Goal: Task Accomplishment & Management: Use online tool/utility

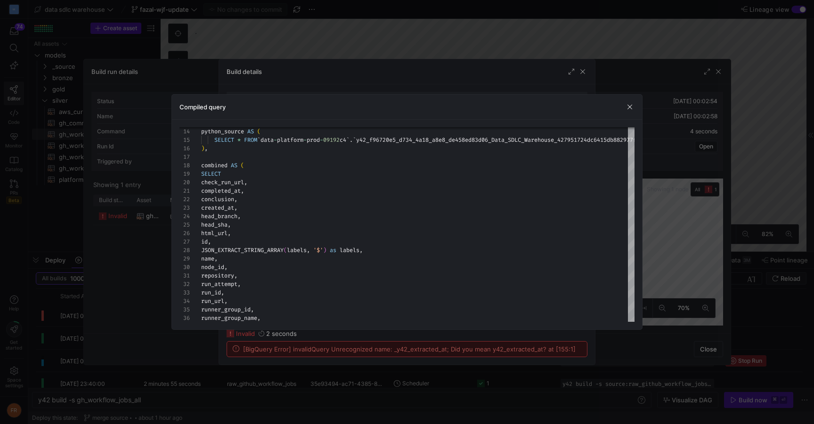
scroll to position [85, 0]
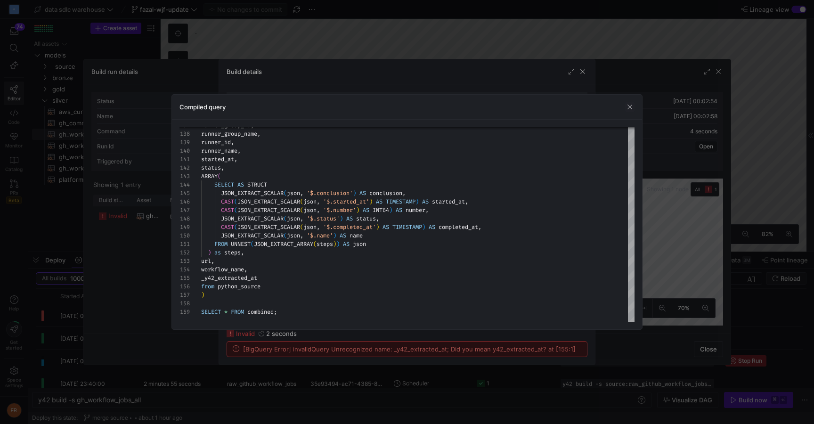
click at [408, 34] on div at bounding box center [407, 212] width 814 height 424
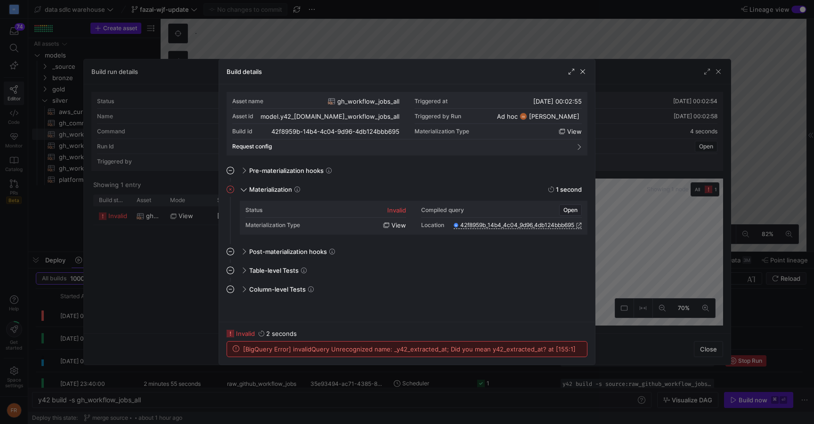
click at [411, 35] on div at bounding box center [407, 212] width 814 height 424
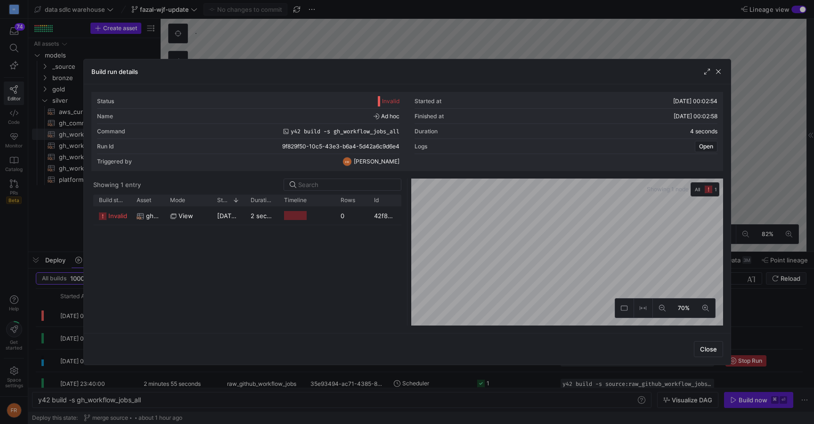
click at [417, 35] on div at bounding box center [407, 212] width 814 height 424
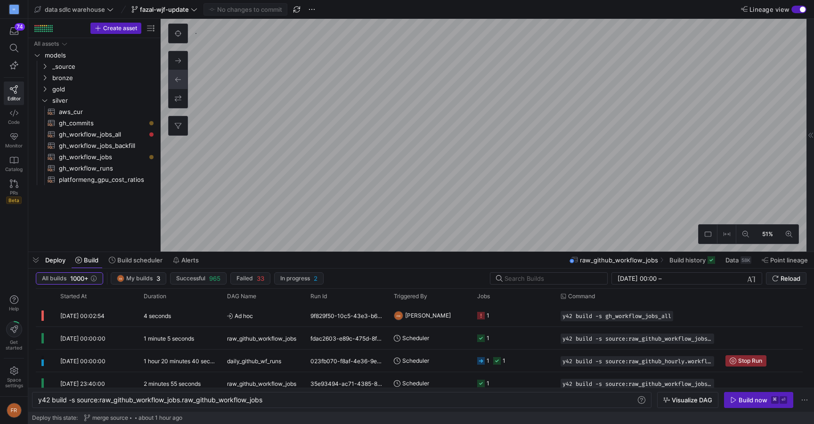
scroll to position [35, 0]
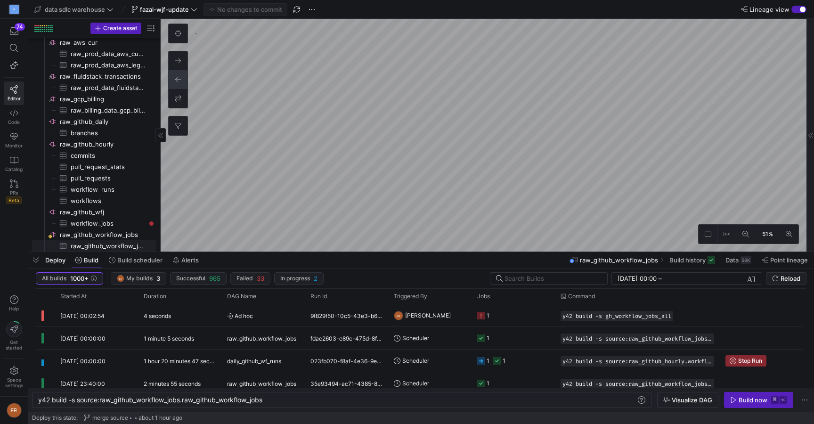
type textarea "y42 build"
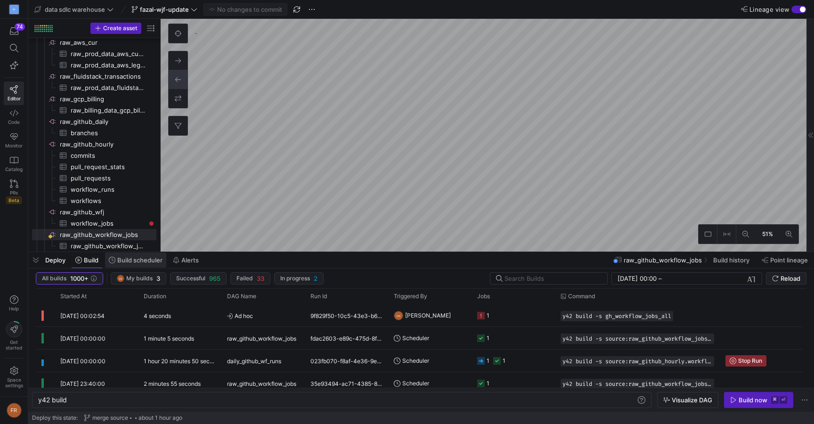
click at [139, 261] on span "Build scheduler" at bounding box center [139, 260] width 45 height 8
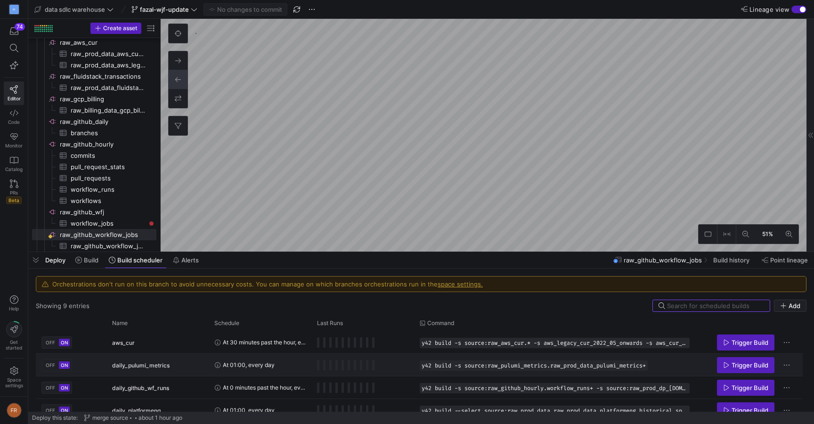
scroll to position [123, 0]
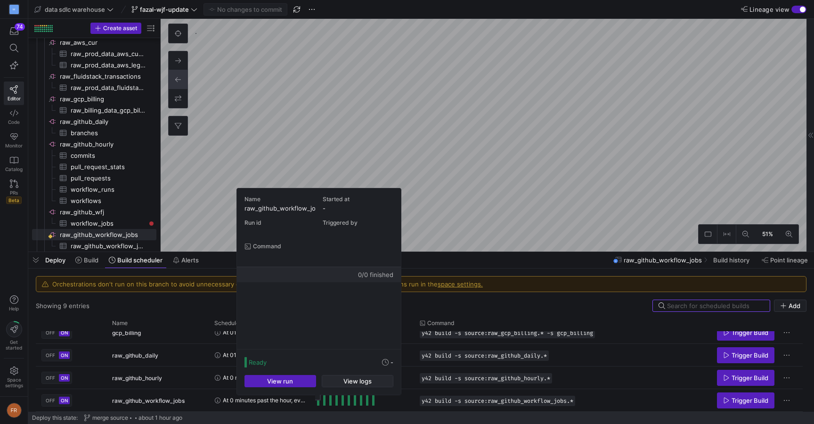
click at [339, 383] on span "button" at bounding box center [357, 381] width 71 height 11
click at [352, 380] on span "View logs" at bounding box center [358, 382] width 28 height 8
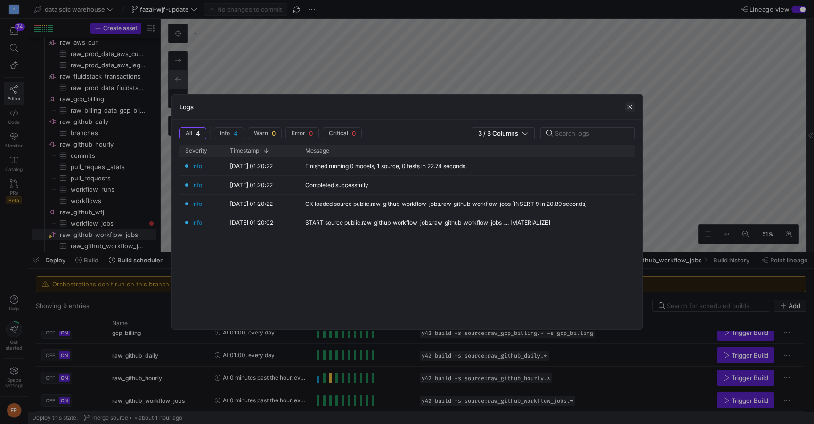
click at [627, 105] on span "button" at bounding box center [629, 106] width 9 height 9
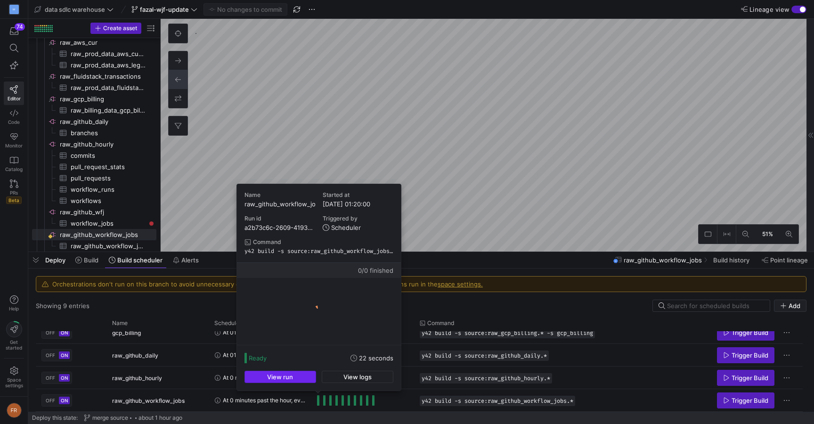
click at [303, 380] on span "button" at bounding box center [280, 376] width 71 height 11
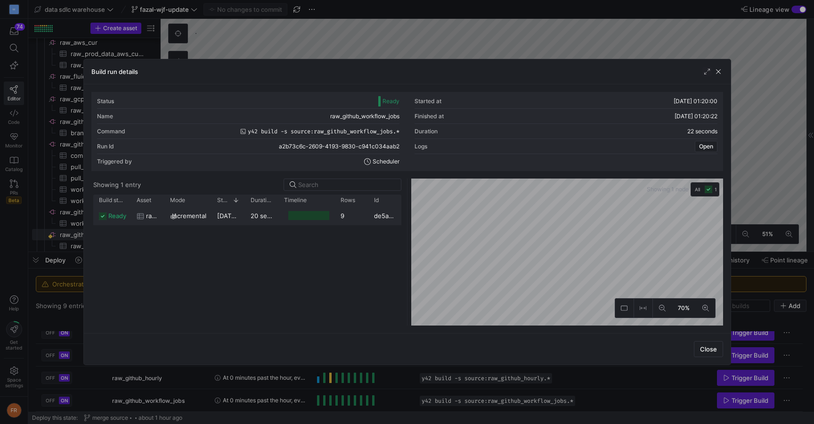
click at [271, 216] on y42-duration "20 seconds" at bounding box center [268, 216] width 34 height 8
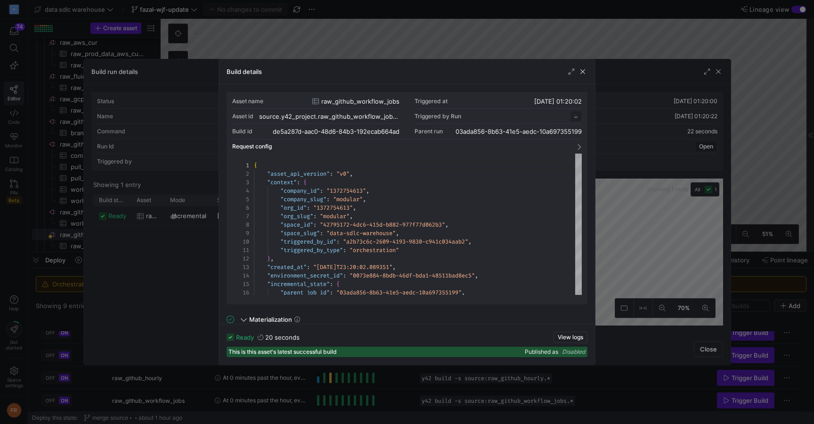
scroll to position [85, 0]
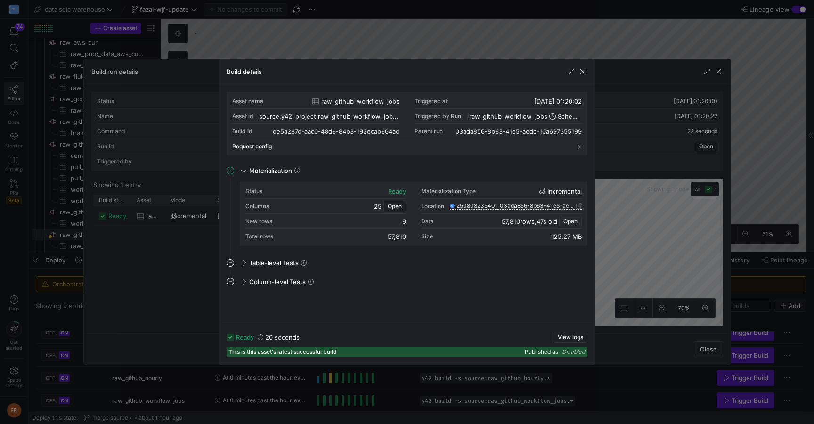
click at [572, 219] on span "Open" at bounding box center [571, 221] width 14 height 7
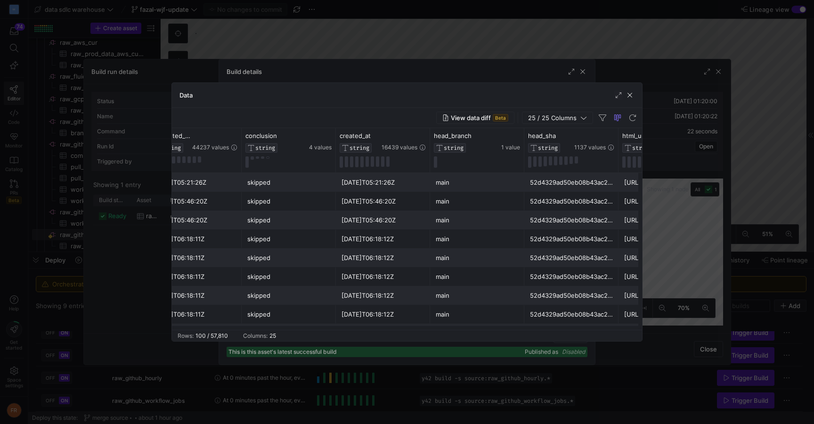
scroll to position [0, 0]
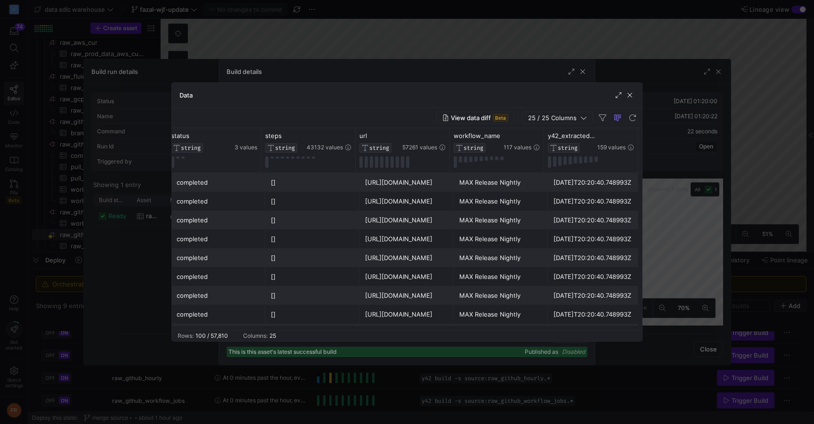
click at [658, 51] on div at bounding box center [407, 212] width 814 height 424
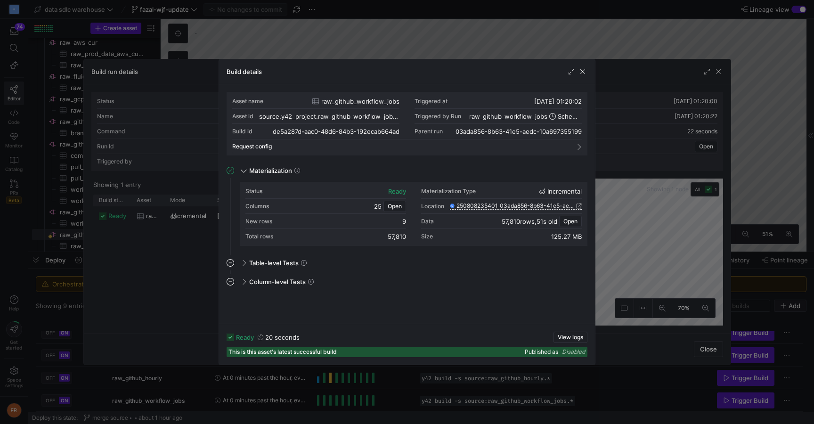
click at [650, 79] on div at bounding box center [407, 212] width 814 height 424
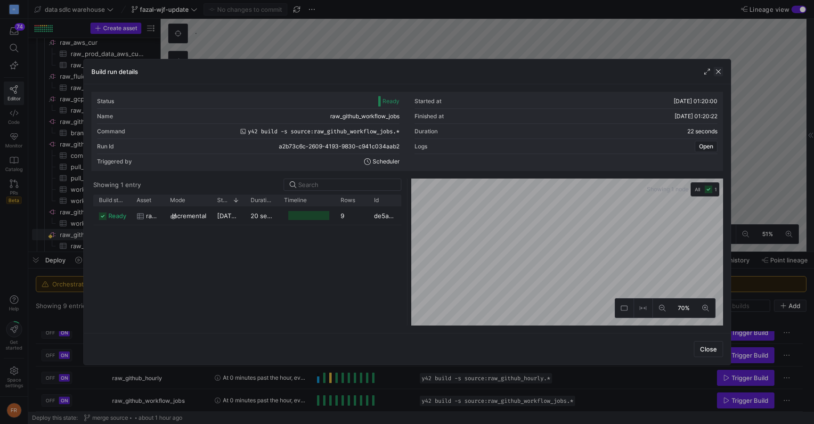
click at [717, 74] on span "button" at bounding box center [718, 71] width 9 height 9
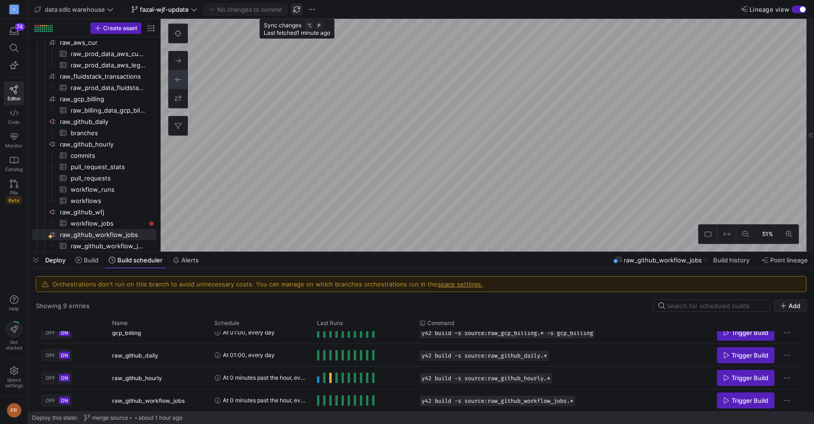
click at [300, 10] on span "button" at bounding box center [296, 9] width 11 height 11
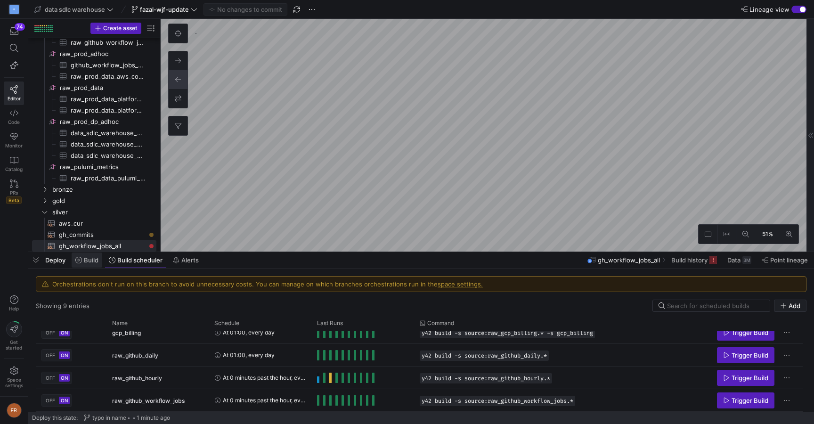
click at [92, 258] on span "Build" at bounding box center [91, 260] width 15 height 8
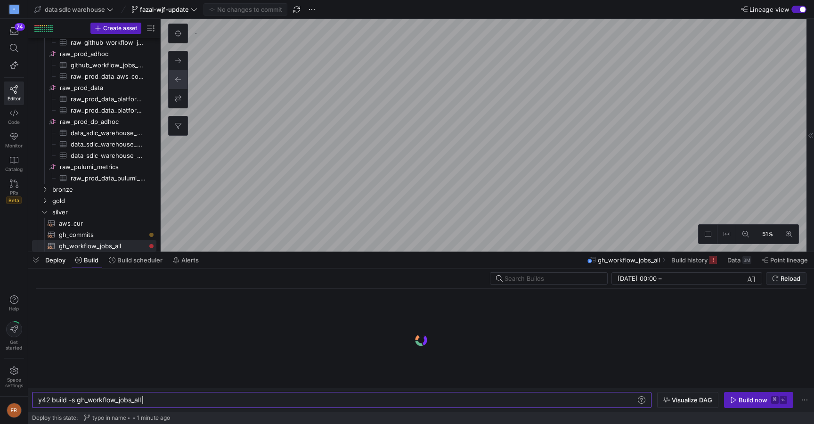
scroll to position [0, 104]
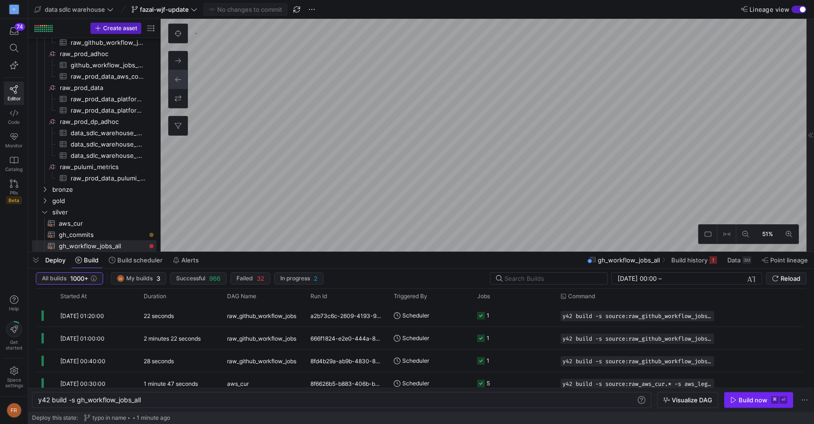
click at [765, 398] on div "Build now" at bounding box center [753, 400] width 29 height 8
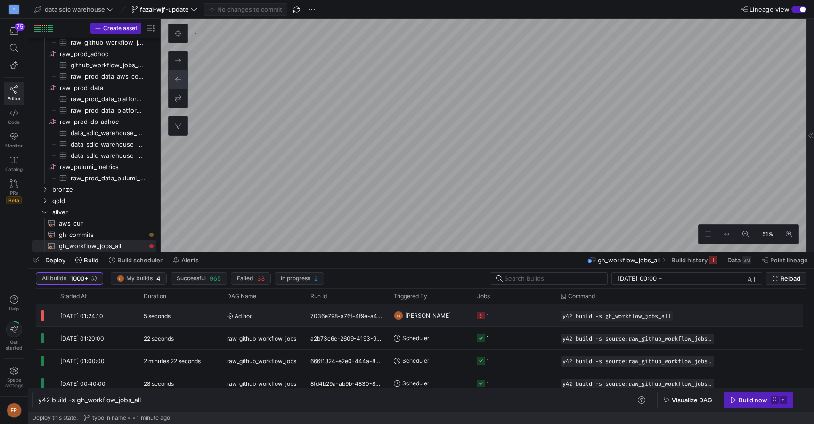
click at [198, 316] on div "5 seconds" at bounding box center [179, 315] width 83 height 22
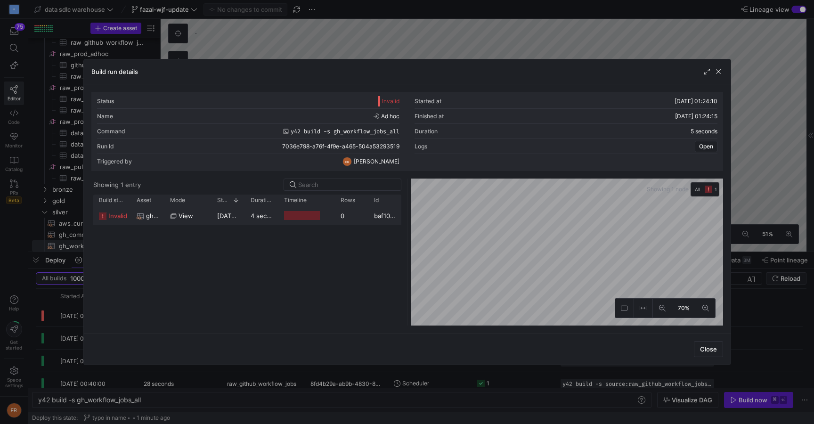
click at [239, 216] on span "[DATE] 01:24:10" at bounding box center [240, 216] width 47 height 8
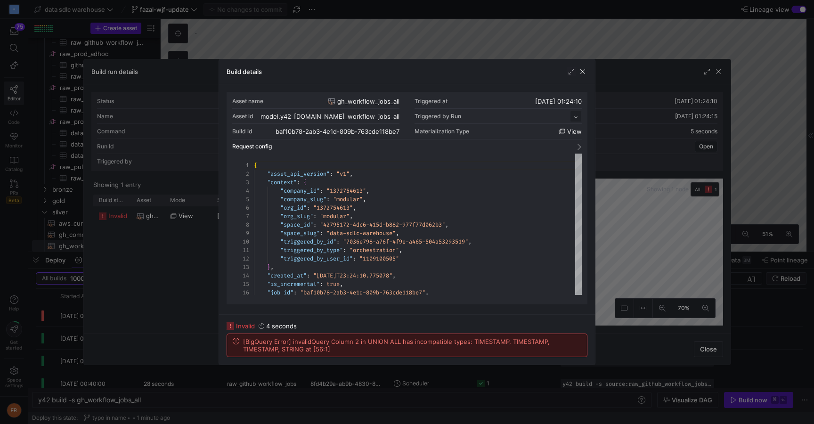
scroll to position [85, 0]
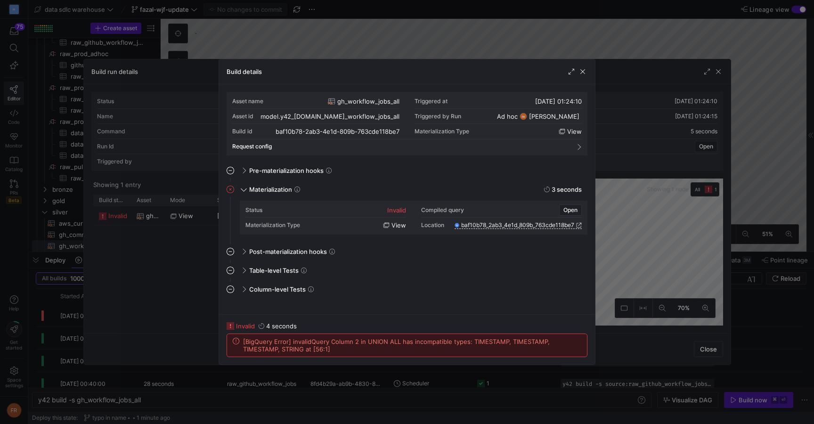
drag, startPoint x: 243, startPoint y: 343, endPoint x: 335, endPoint y: 352, distance: 91.9
click at [335, 352] on span "[BigQuery Error] invalidQuery Column 2 in UNION ALL has incompatible types: TIM…" at bounding box center [412, 345] width 338 height 15
copy span "[BigQuery Error] invalidQuery Column 2 in UNION ALL has incompatible types: TIM…"
click at [347, 345] on span "[BigQuery Error] invalidQuery Column 2 in UNION ALL has incompatible types: TIM…" at bounding box center [412, 345] width 338 height 15
click at [566, 211] on span "Open" at bounding box center [571, 210] width 14 height 7
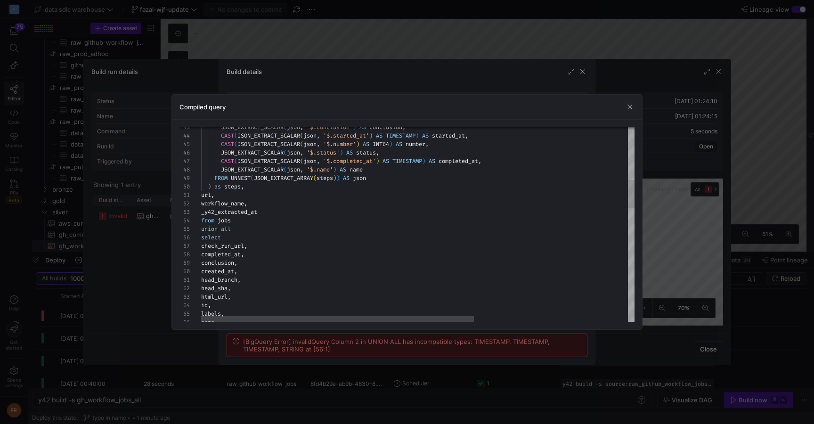
type textarea "url, workflow_name, _y42_extracted_at from jobs union all select check_run_url,…"
click at [352, 16] on div at bounding box center [407, 212] width 814 height 424
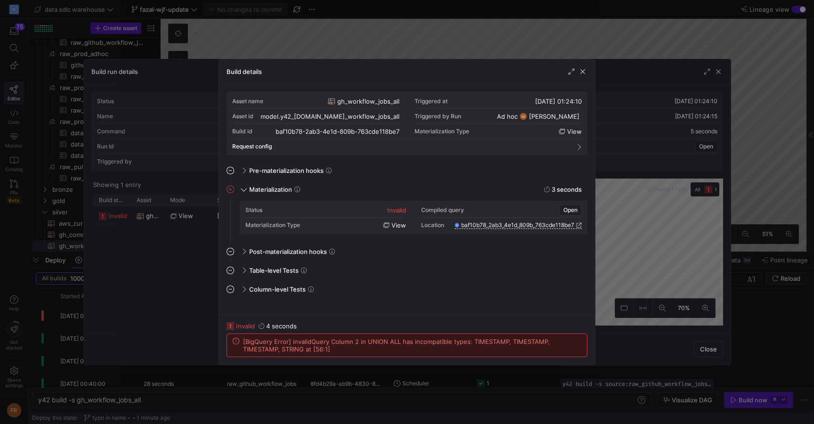
click at [351, 25] on div at bounding box center [407, 212] width 814 height 424
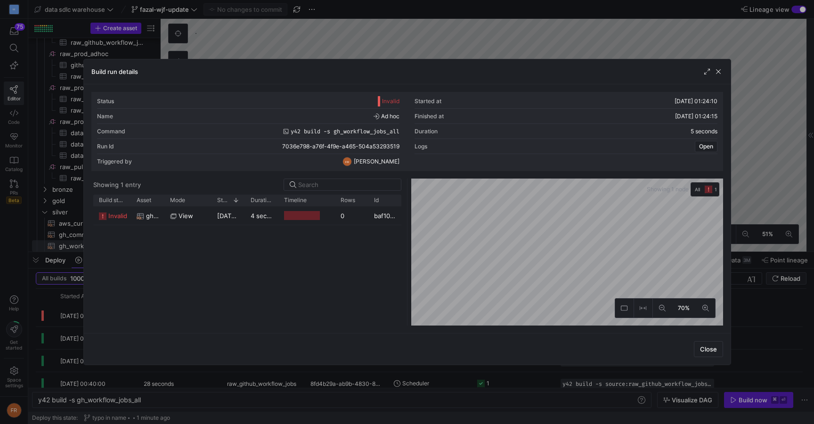
click at [347, 9] on div at bounding box center [407, 212] width 814 height 424
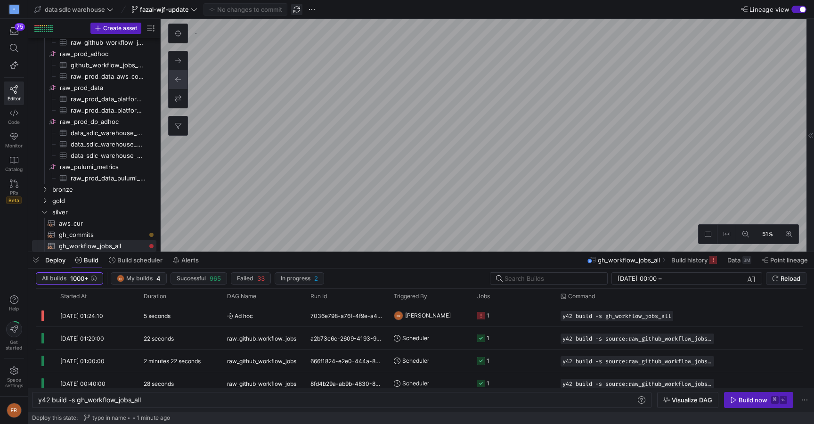
click at [296, 12] on span "button" at bounding box center [296, 9] width 11 height 11
click at [298, 10] on span "button" at bounding box center [296, 9] width 11 height 11
click at [740, 397] on div "Build now" at bounding box center [753, 400] width 29 height 8
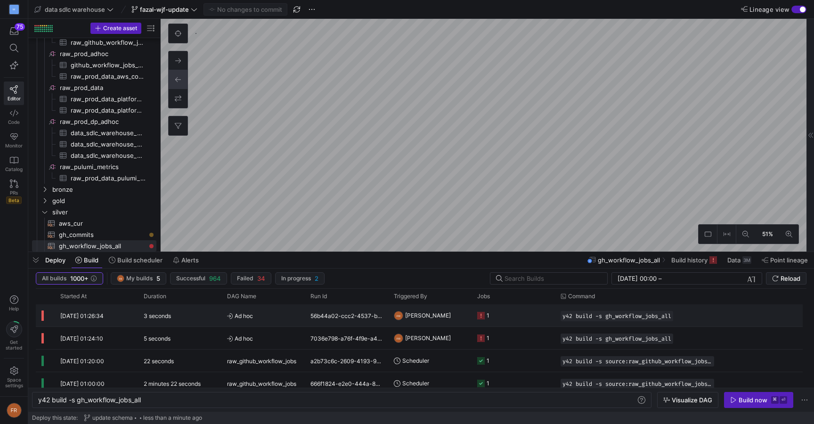
click at [204, 315] on div "3 seconds" at bounding box center [179, 315] width 83 height 22
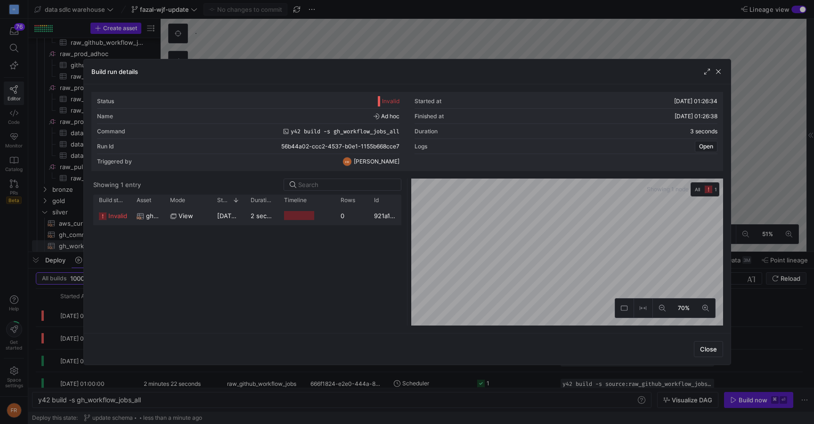
click at [292, 224] on y42-job-duration-timeline-cell-renderer at bounding box center [306, 215] width 45 height 17
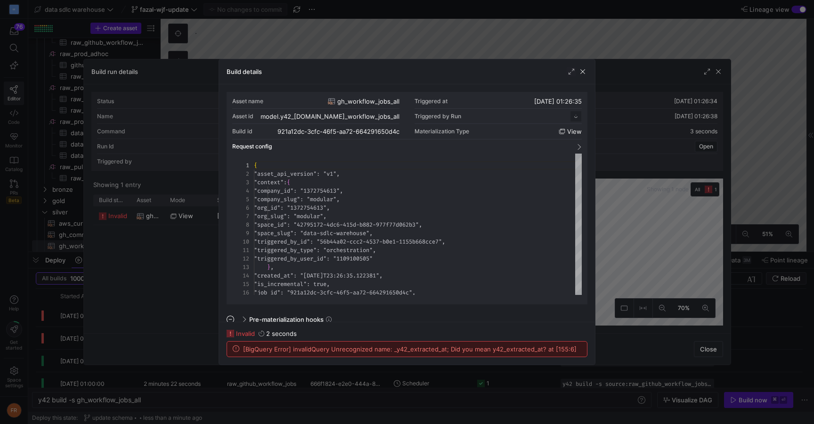
scroll to position [85, 0]
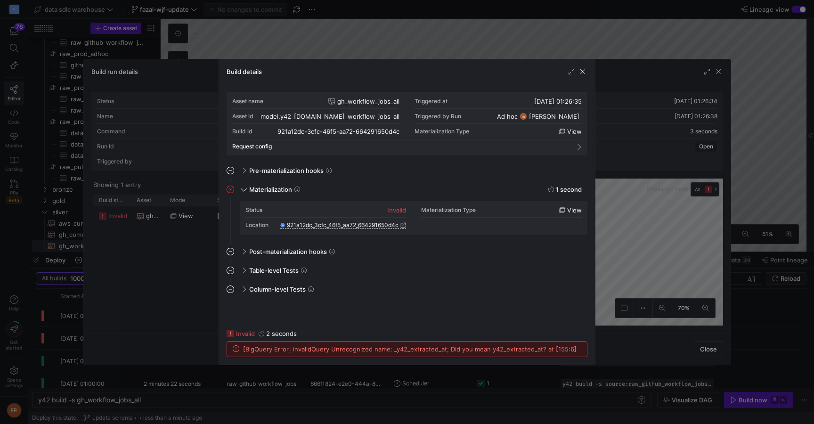
click at [571, 28] on div at bounding box center [407, 212] width 814 height 424
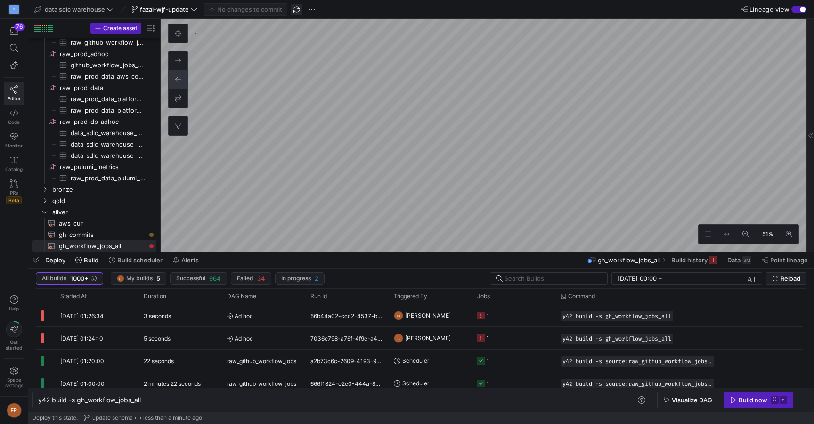
click at [295, 10] on span "button" at bounding box center [296, 9] width 11 height 11
click at [734, 402] on icon "button" at bounding box center [734, 400] width 5 height 6
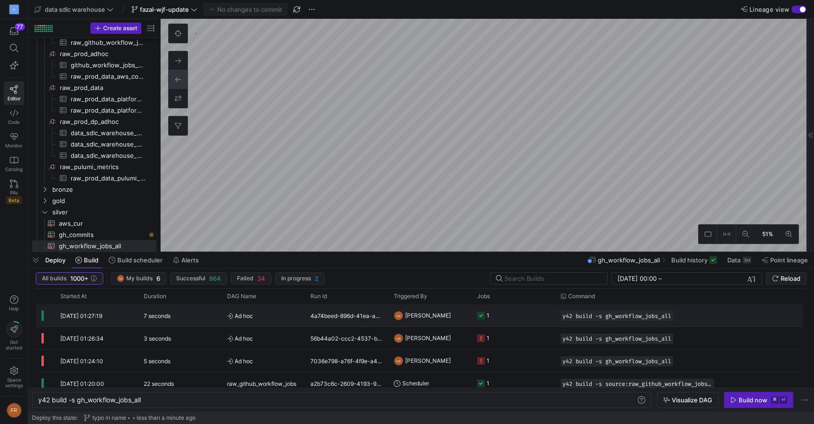
click at [192, 320] on div "7 seconds" at bounding box center [179, 315] width 83 height 22
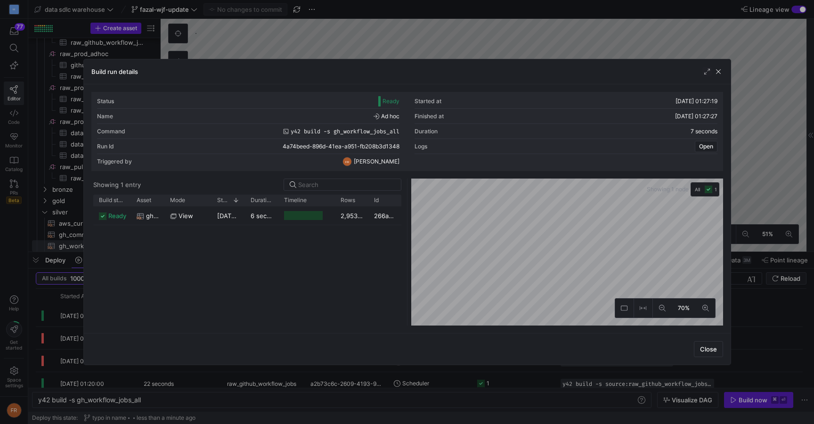
click at [656, 49] on div at bounding box center [407, 212] width 814 height 424
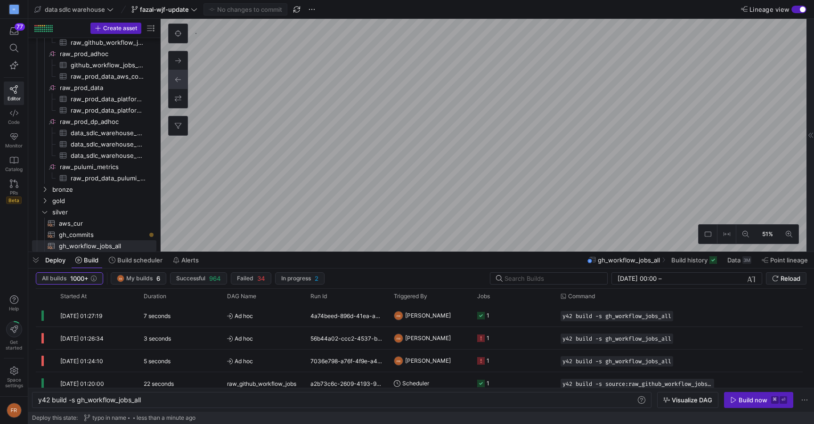
type textarea "{{ config(materialized = "table") }} -- Chart is used to find green max release…"
type textarea "y42 build -s fct_green_max_releases"
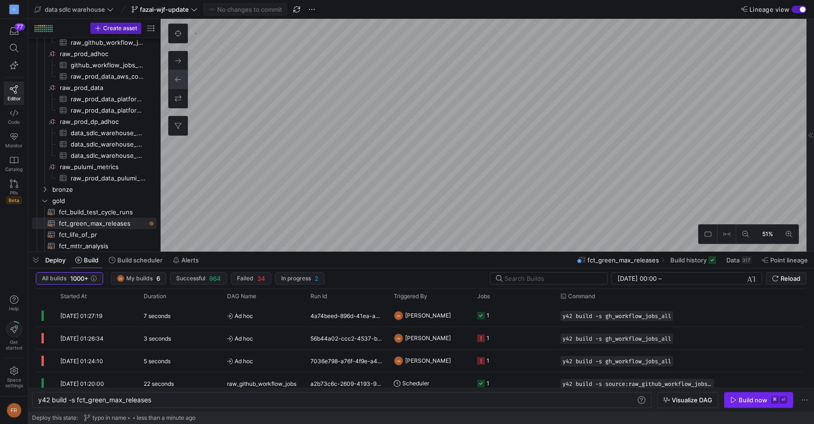
click at [741, 398] on div "Build now" at bounding box center [753, 400] width 29 height 8
type textarea "WITH source AS ( SELECT *, ARRAY_TO_STRING( ARRAY( SELECT DISTINCT value FROM U…"
type textarea "y42 build -s gh_workflow_jobs"
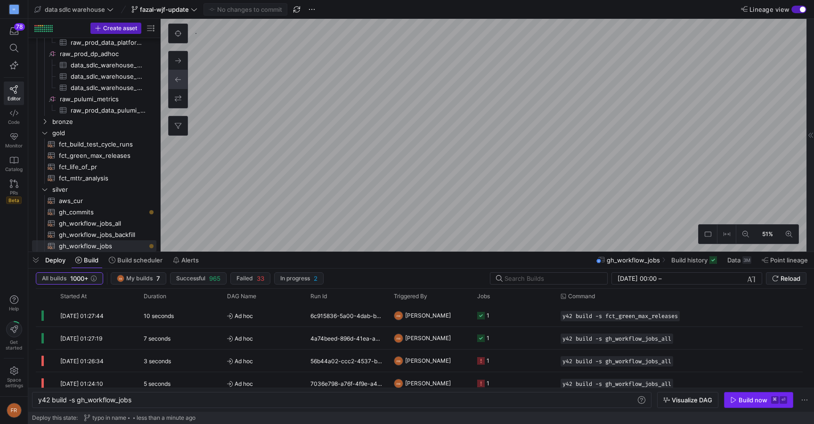
click at [735, 399] on icon "button" at bounding box center [734, 400] width 7 height 7
click at [170, 13] on span at bounding box center [165, 9] width 70 height 11
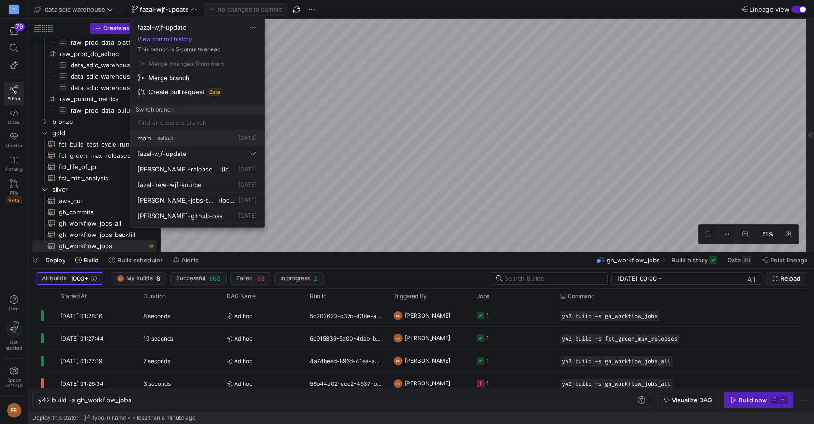
click at [180, 139] on div "main default [DATE]" at bounding box center [197, 138] width 119 height 8
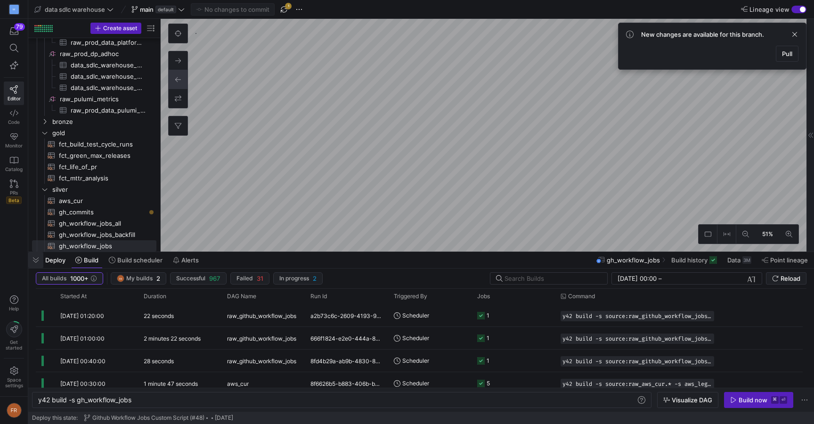
click at [37, 261] on span "button" at bounding box center [35, 260] width 15 height 16
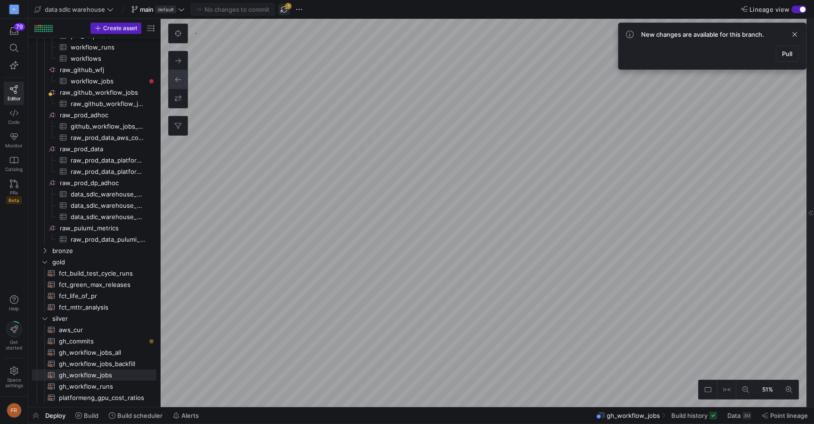
click at [282, 13] on span "button" at bounding box center [284, 9] width 11 height 11
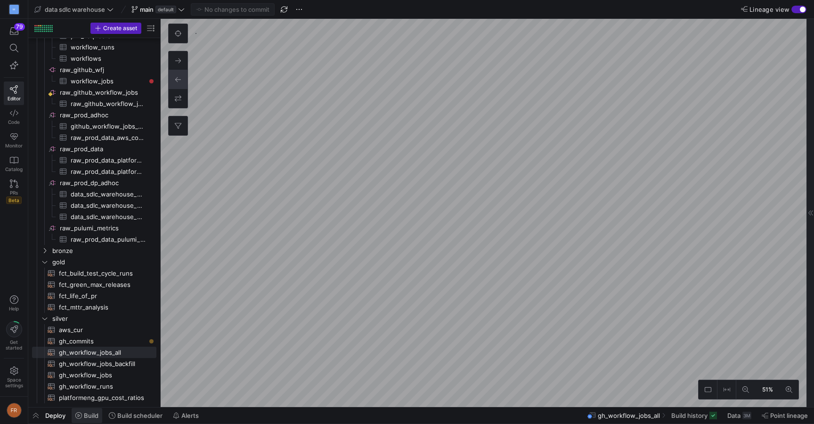
click at [93, 415] on span "Build" at bounding box center [91, 416] width 15 height 8
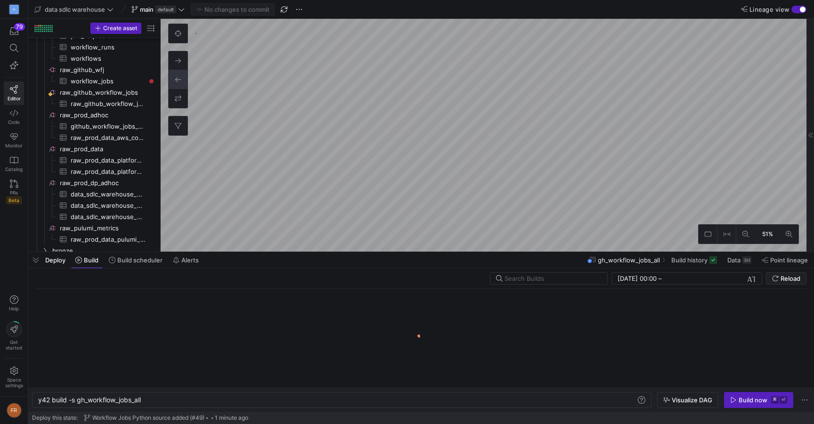
scroll to position [0, 104]
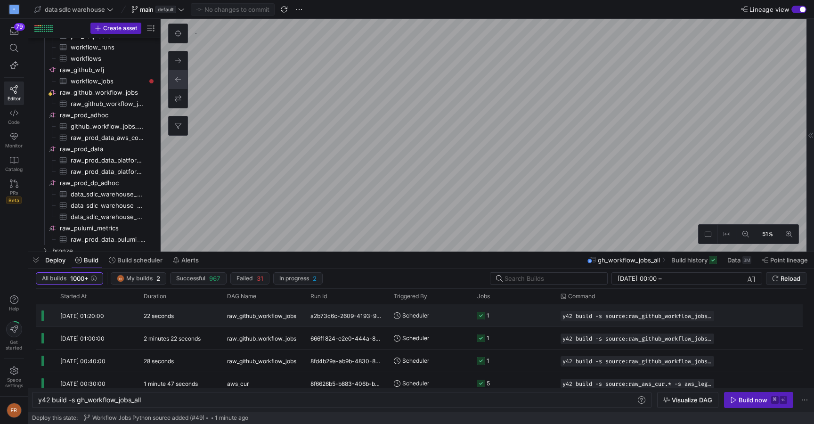
click at [287, 320] on span "raw_github_workflow_jobs" at bounding box center [261, 316] width 69 height 22
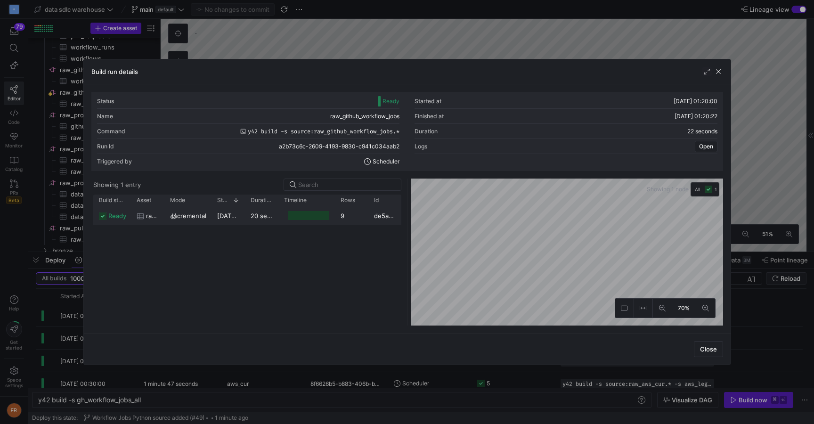
click at [302, 218] on div at bounding box center [308, 215] width 41 height 9
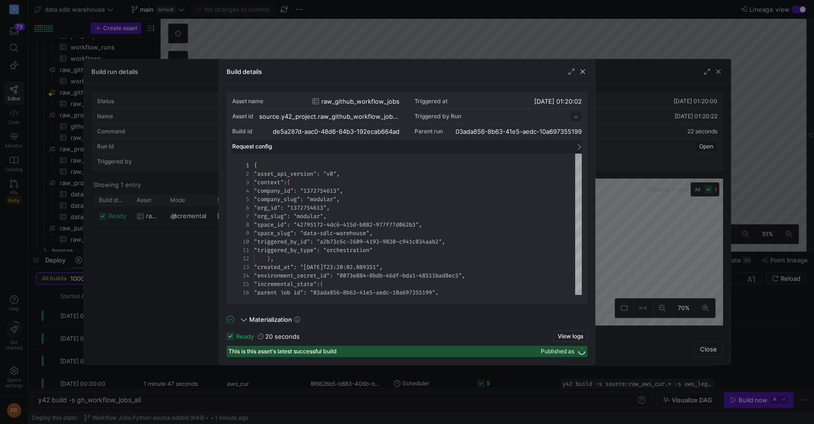
scroll to position [85, 0]
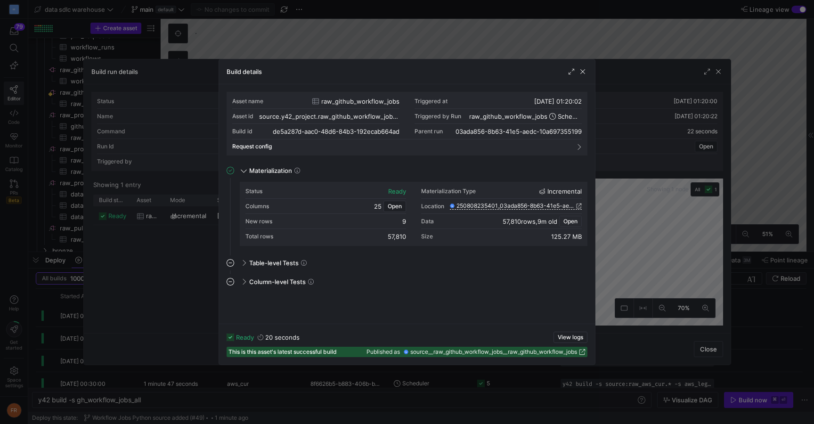
click at [575, 219] on span "Open" at bounding box center [571, 221] width 14 height 7
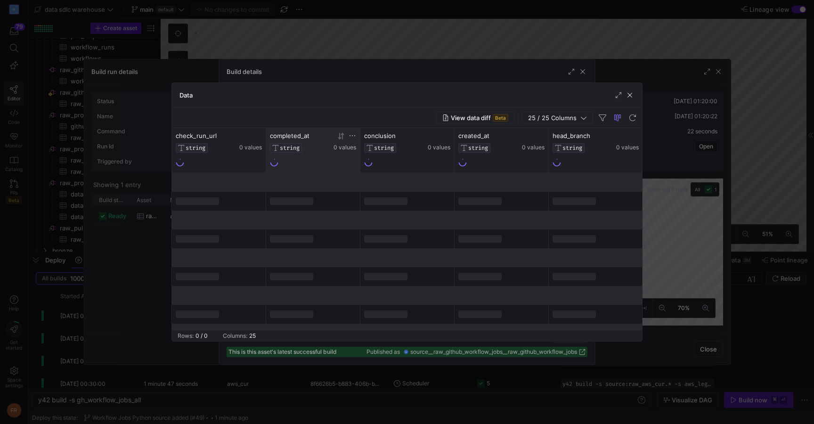
click at [343, 138] on icon at bounding box center [342, 135] width 3 height 7
click at [340, 139] on icon at bounding box center [341, 136] width 8 height 8
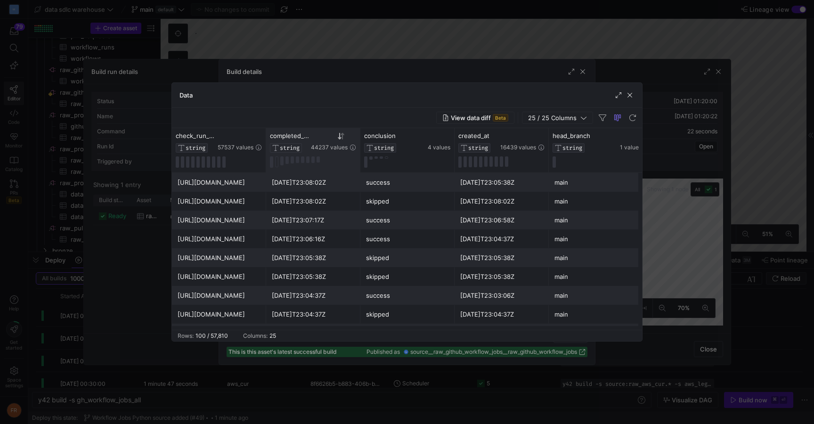
click at [592, 48] on div at bounding box center [407, 212] width 814 height 424
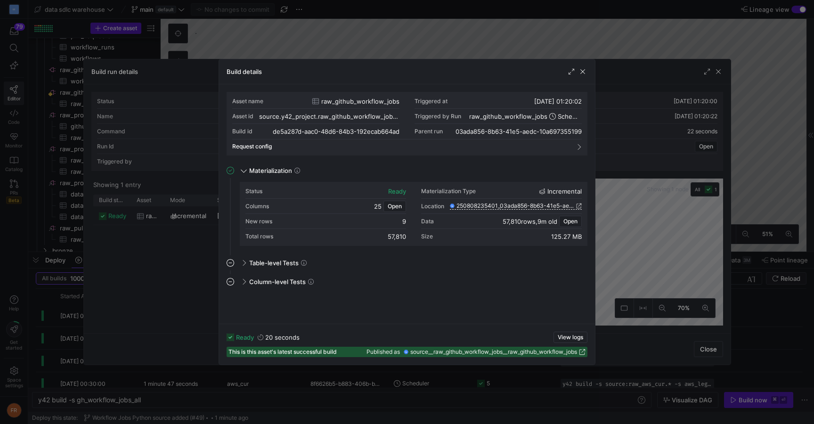
click at [597, 44] on div at bounding box center [407, 212] width 814 height 424
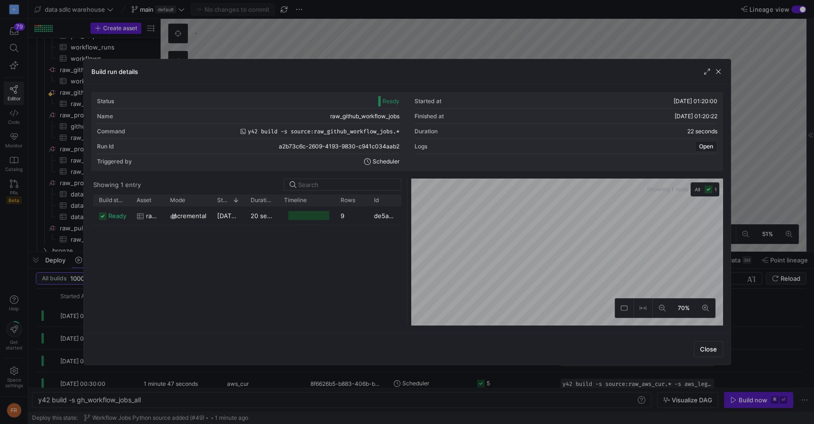
click at [598, 43] on div at bounding box center [407, 212] width 814 height 424
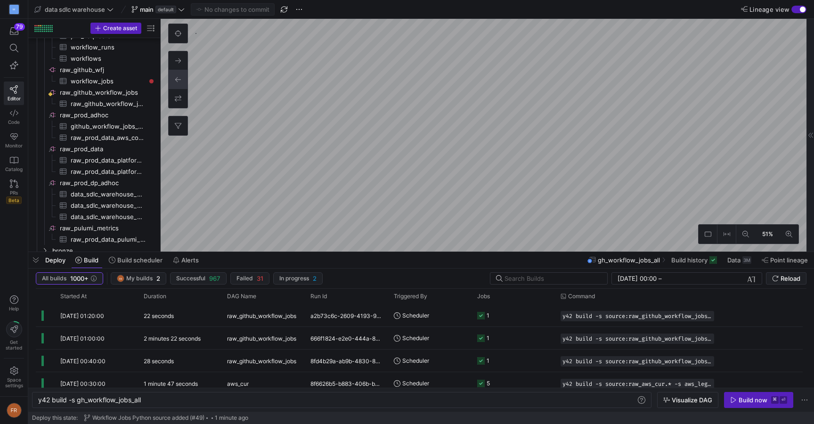
type textarea "{{ config(materialized = "table") }} -- Chart is used to find green max release…"
type textarea "y42 build -s fct_green_max_releases"
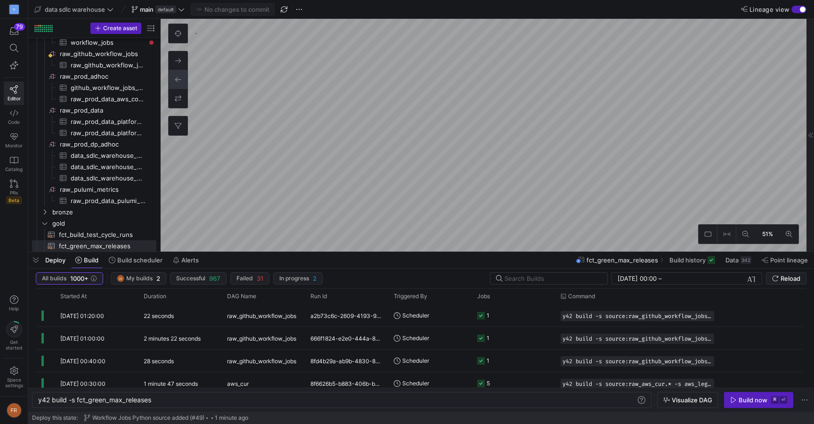
type textarea "WITH backfill AS ( SELECT * FROM {{ ref('gh_workflow_jobs_backfill') }} ), jobs…"
type textarea "y42 build -s gh_workflow_jobs_all"
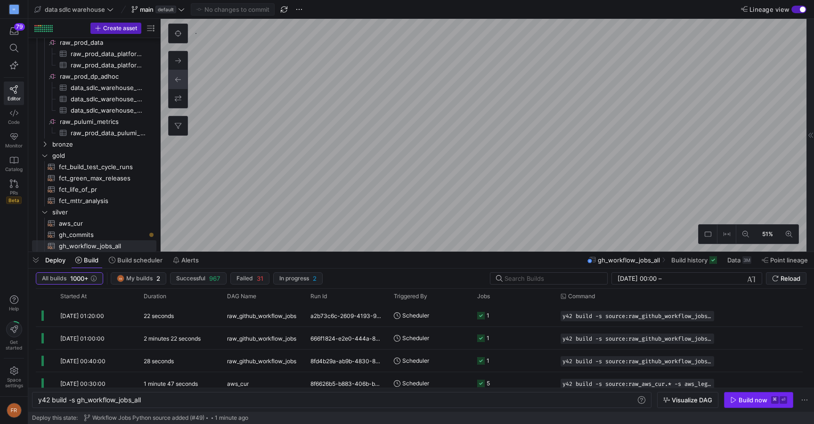
click at [747, 403] on div "Build now" at bounding box center [753, 400] width 29 height 8
type textarea "{{ config(materialized = "table") }} -- Chart is used to find green max release…"
type textarea "y42 build -s fct_green_max_releases"
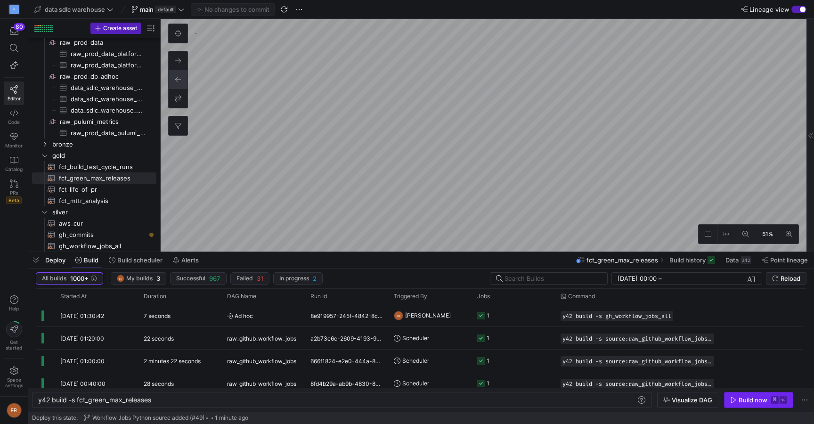
click at [744, 395] on span "button" at bounding box center [759, 400] width 68 height 15
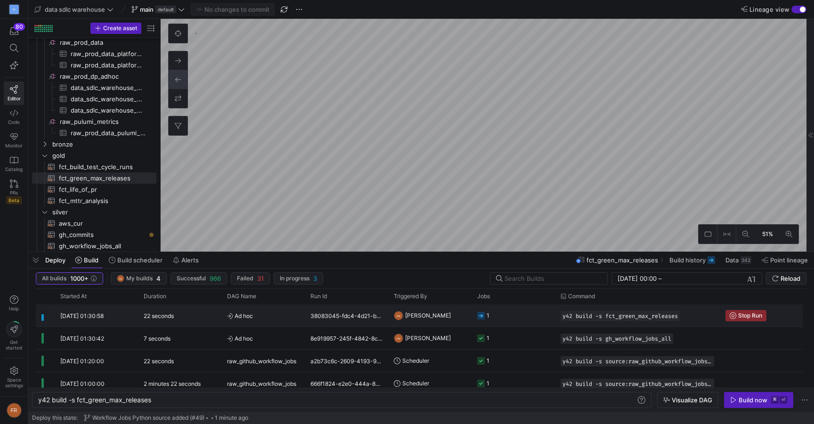
click at [204, 320] on div "22 seconds" at bounding box center [179, 315] width 83 height 22
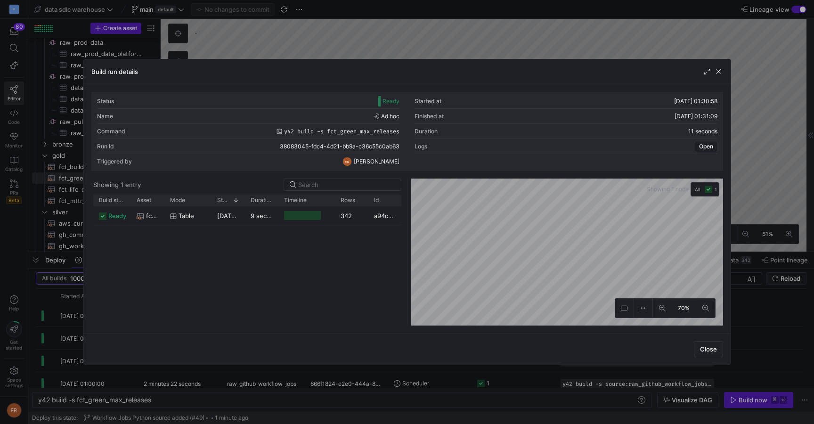
click at [725, 73] on div "Build run details" at bounding box center [407, 71] width 647 height 25
click at [272, 220] on div "9 seconds" at bounding box center [261, 215] width 33 height 18
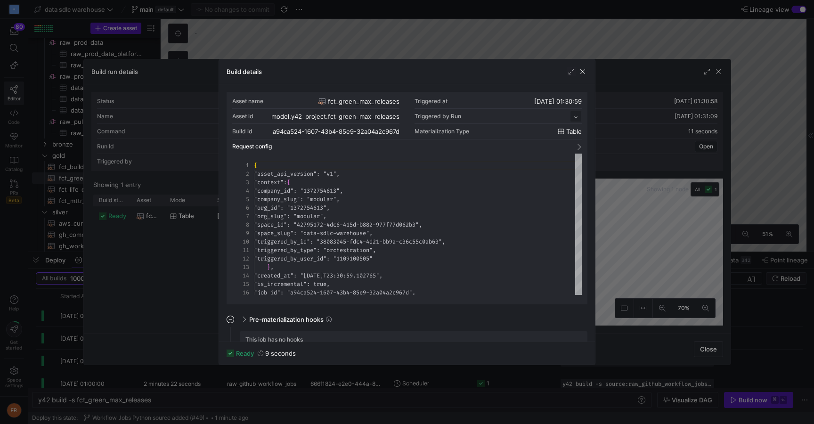
scroll to position [85, 0]
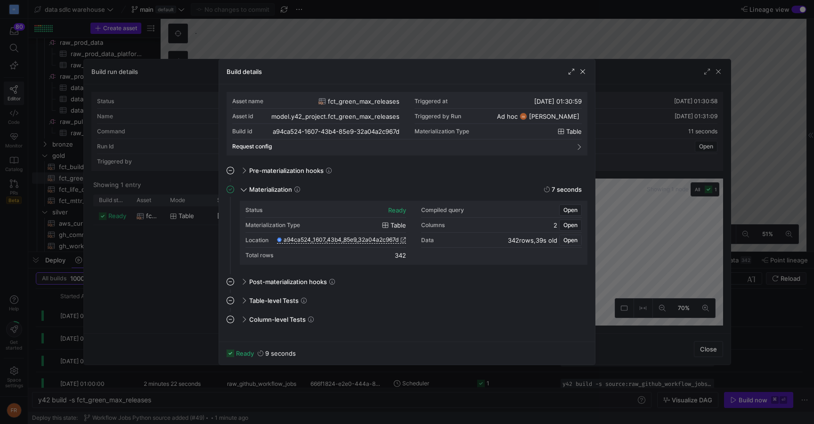
click at [571, 243] on span "Open" at bounding box center [571, 240] width 14 height 7
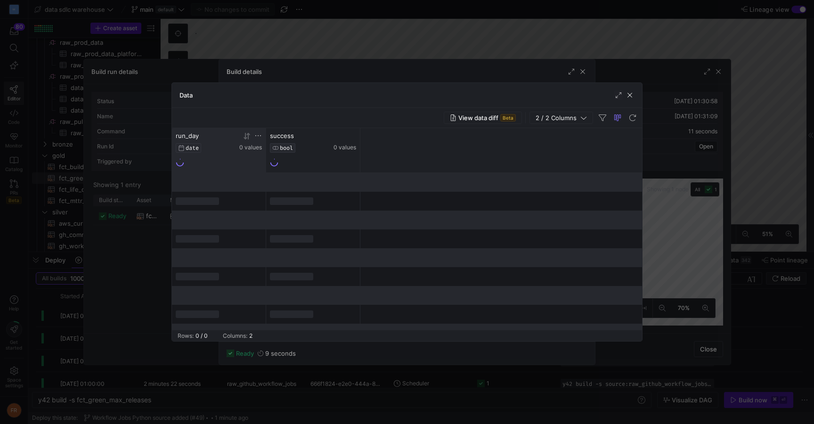
click at [252, 136] on div at bounding box center [250, 136] width 23 height 8
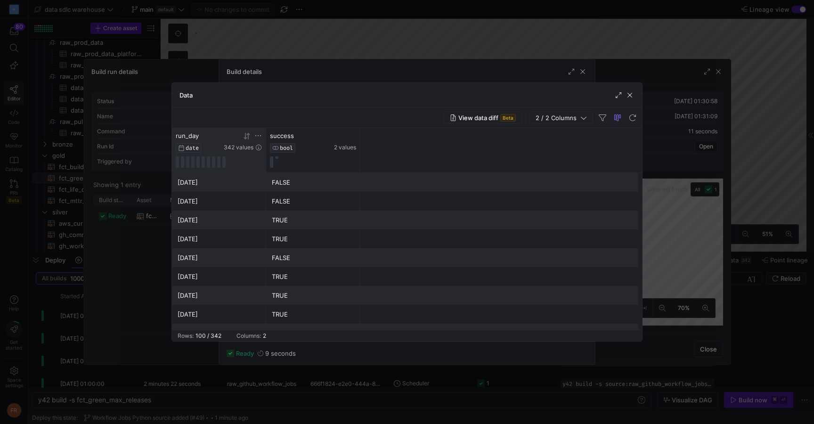
click at [250, 137] on icon at bounding box center [247, 136] width 8 height 8
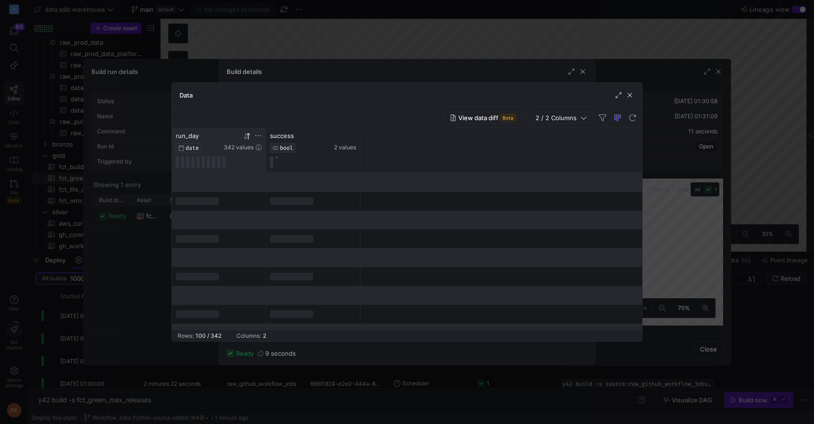
click at [249, 138] on icon at bounding box center [247, 136] width 8 height 8
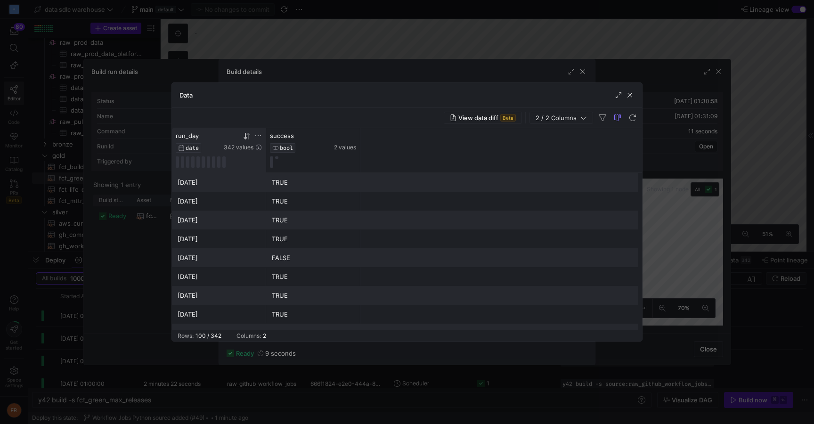
click at [514, 37] on div at bounding box center [407, 212] width 814 height 424
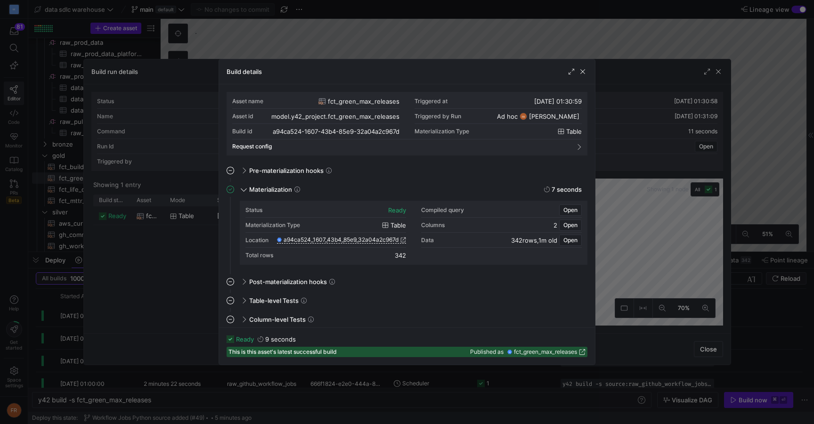
click at [558, 35] on div at bounding box center [407, 212] width 814 height 424
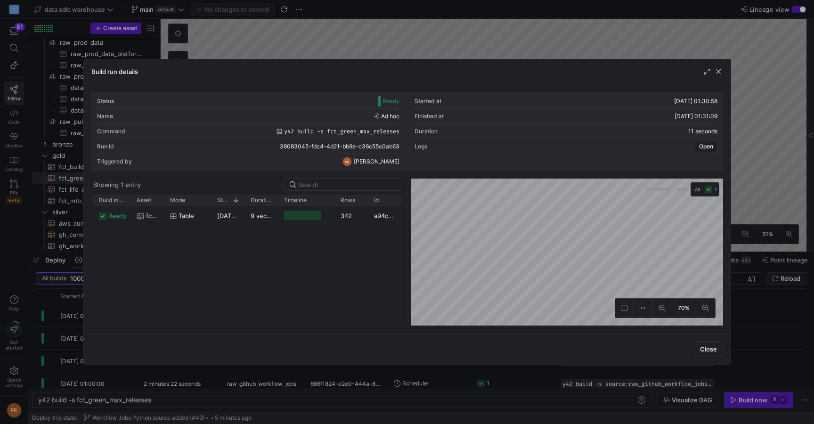
click at [542, 31] on div at bounding box center [407, 212] width 814 height 424
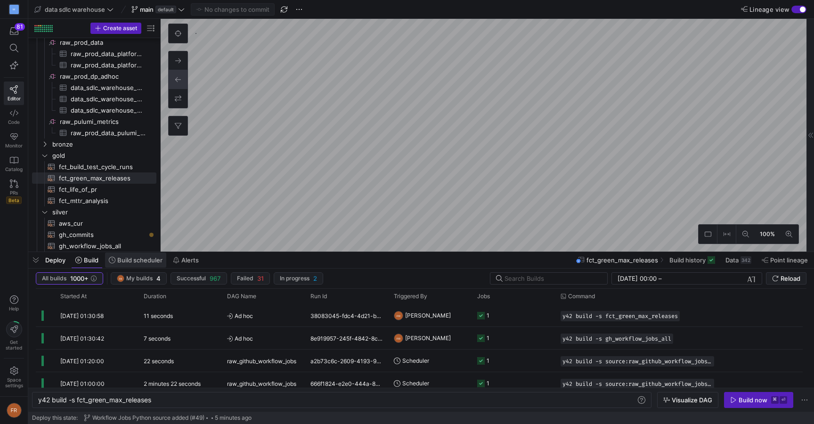
click at [144, 259] on span "Build scheduler" at bounding box center [139, 260] width 45 height 8
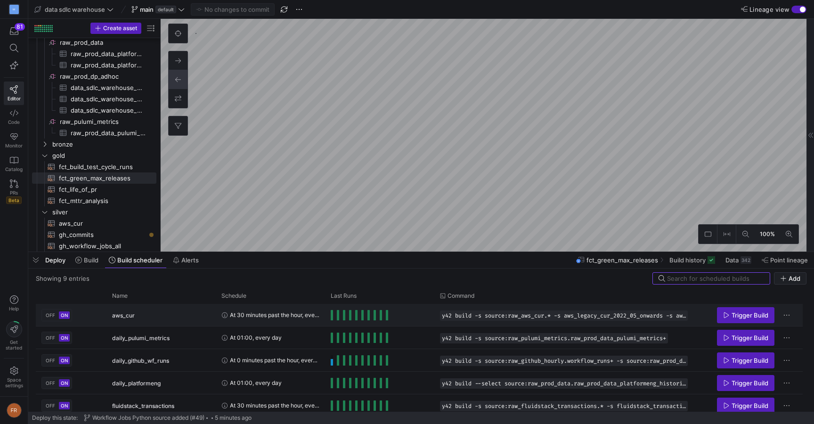
scroll to position [96, 0]
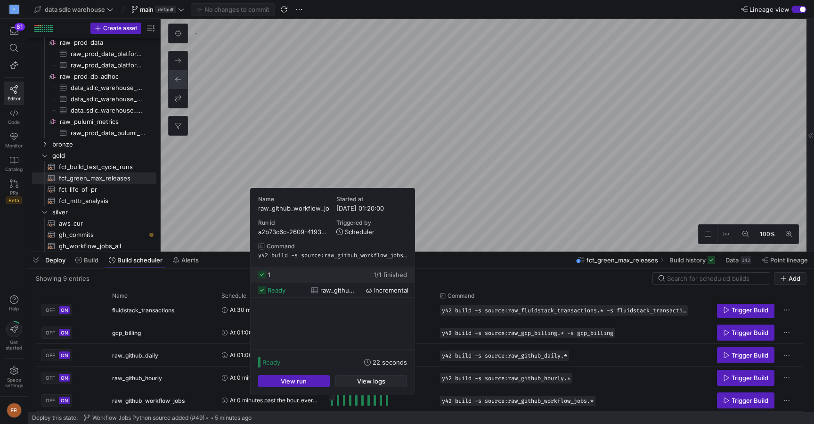
click at [354, 382] on span "button" at bounding box center [371, 381] width 71 height 11
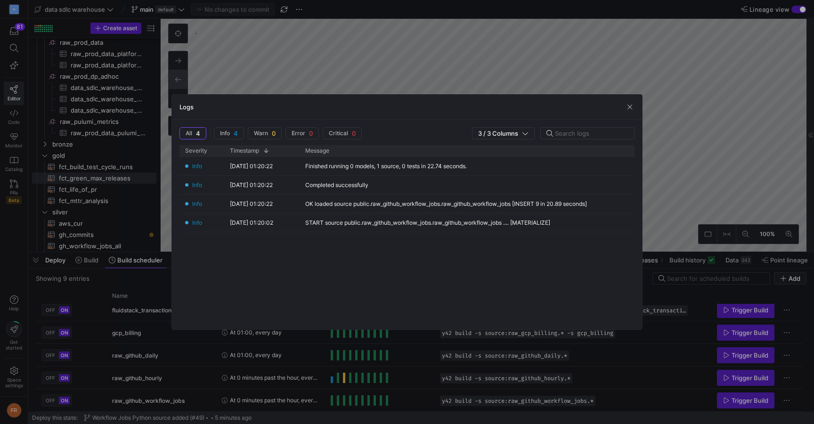
click at [454, 73] on div at bounding box center [407, 212] width 814 height 424
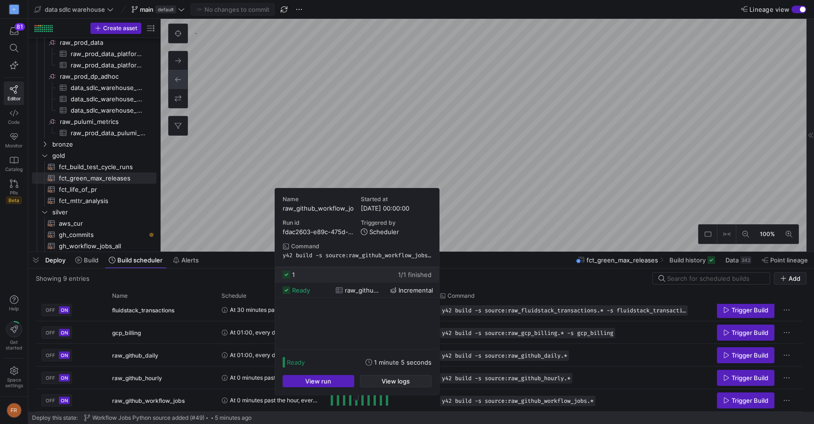
click at [387, 378] on span "View logs" at bounding box center [396, 382] width 28 height 8
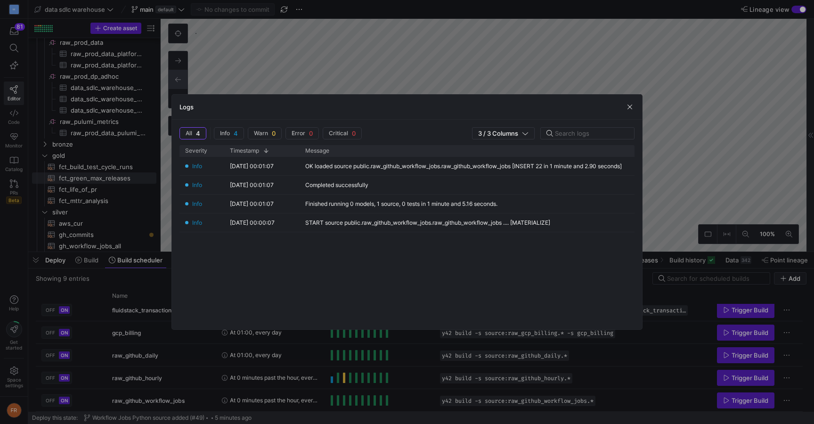
click at [431, 40] on div at bounding box center [407, 212] width 814 height 424
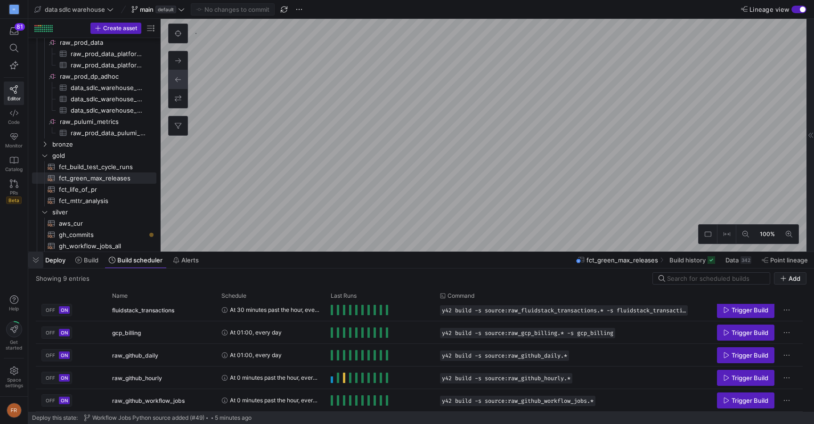
click at [34, 258] on span "button" at bounding box center [35, 260] width 15 height 16
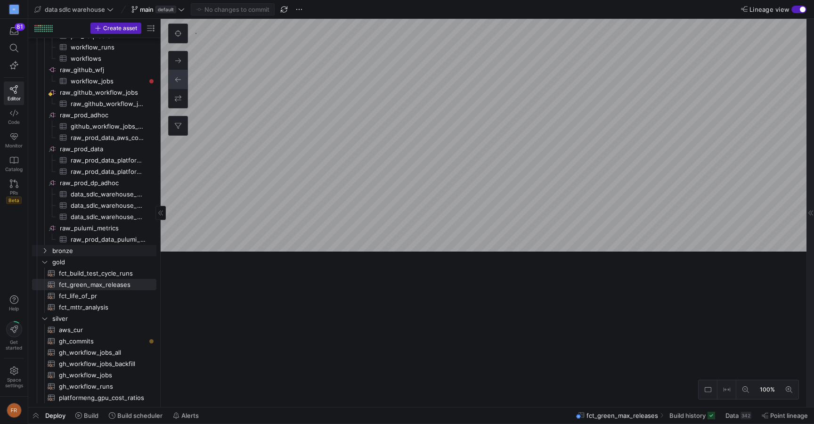
scroll to position [174, 0]
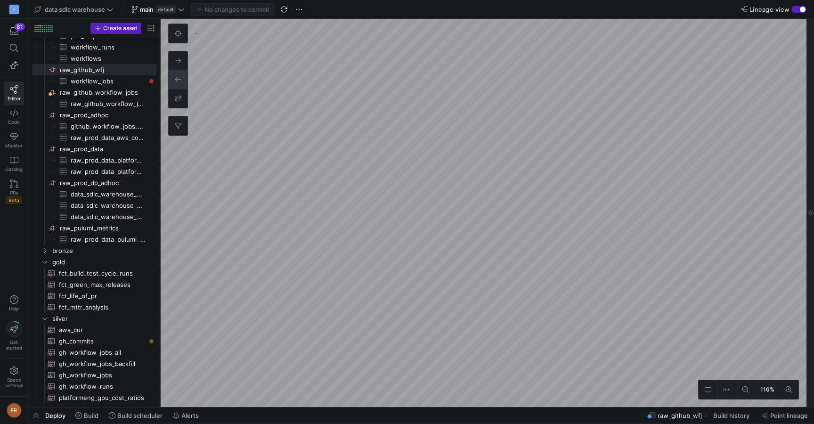
checkbox input "false"
type textarea "{{ config(materialized='view') }} WITH source AS ( SELECT * FROM {{ source('raw…"
click at [140, 419] on span at bounding box center [135, 415] width 61 height 15
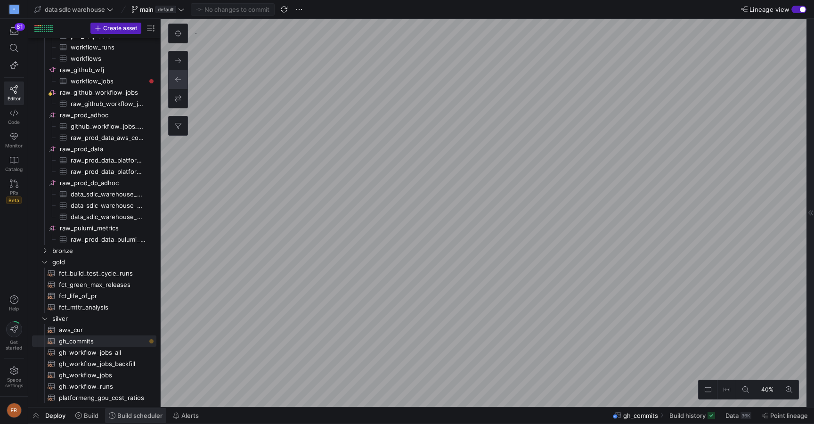
scroll to position [284, 0]
